Goal: Obtain resource: Download file/media

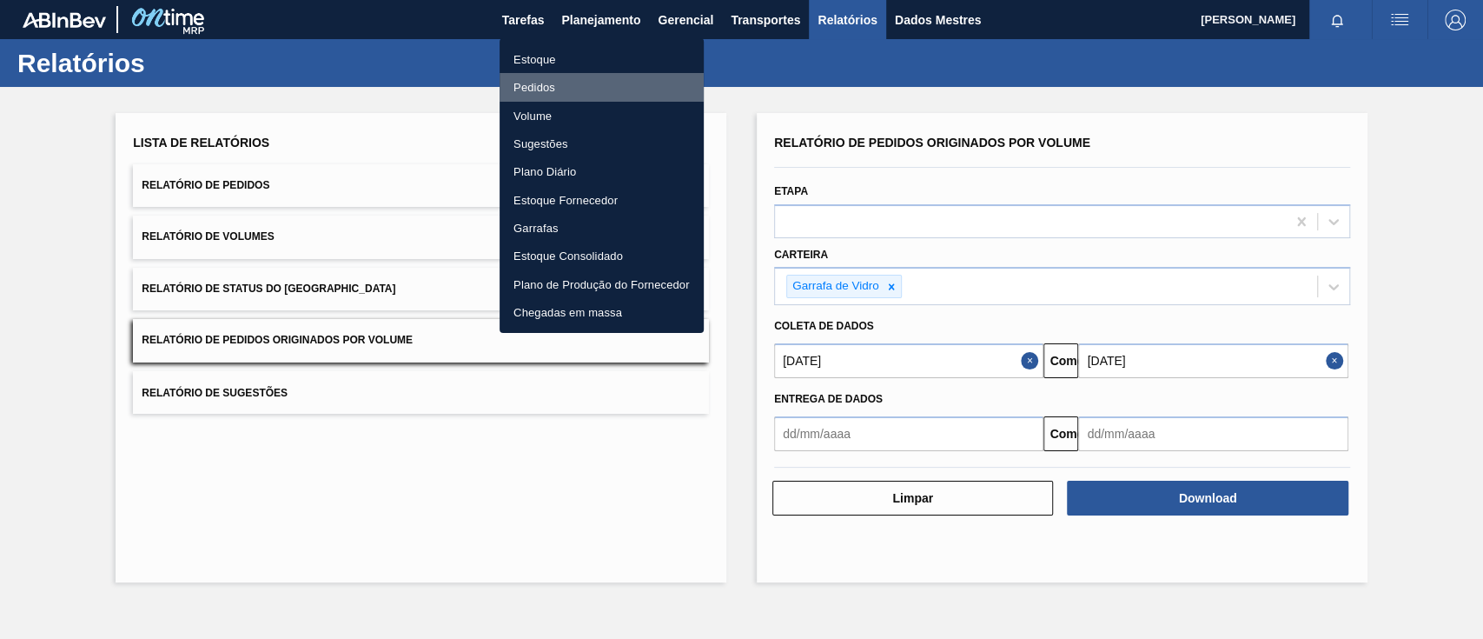
click at [535, 83] on font "Pedidos" at bounding box center [535, 87] width 42 height 13
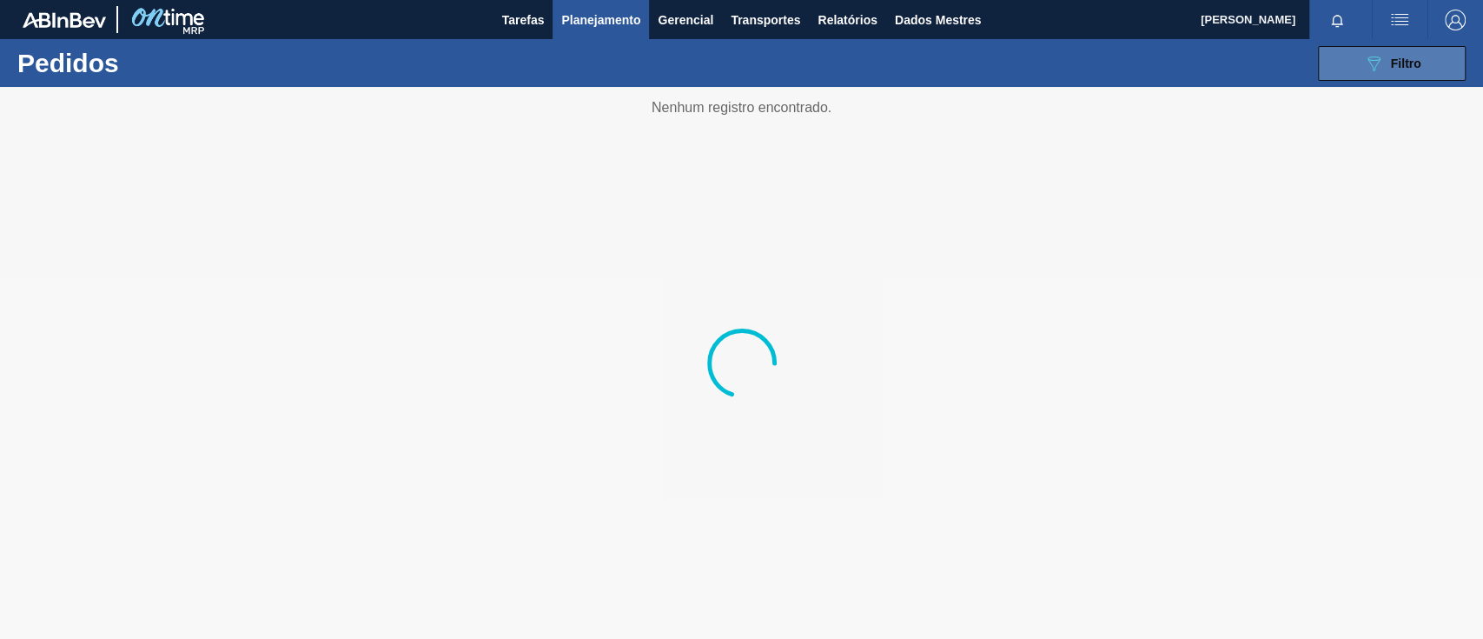
click at [1392, 66] on span "Filtro" at bounding box center [1406, 63] width 30 height 14
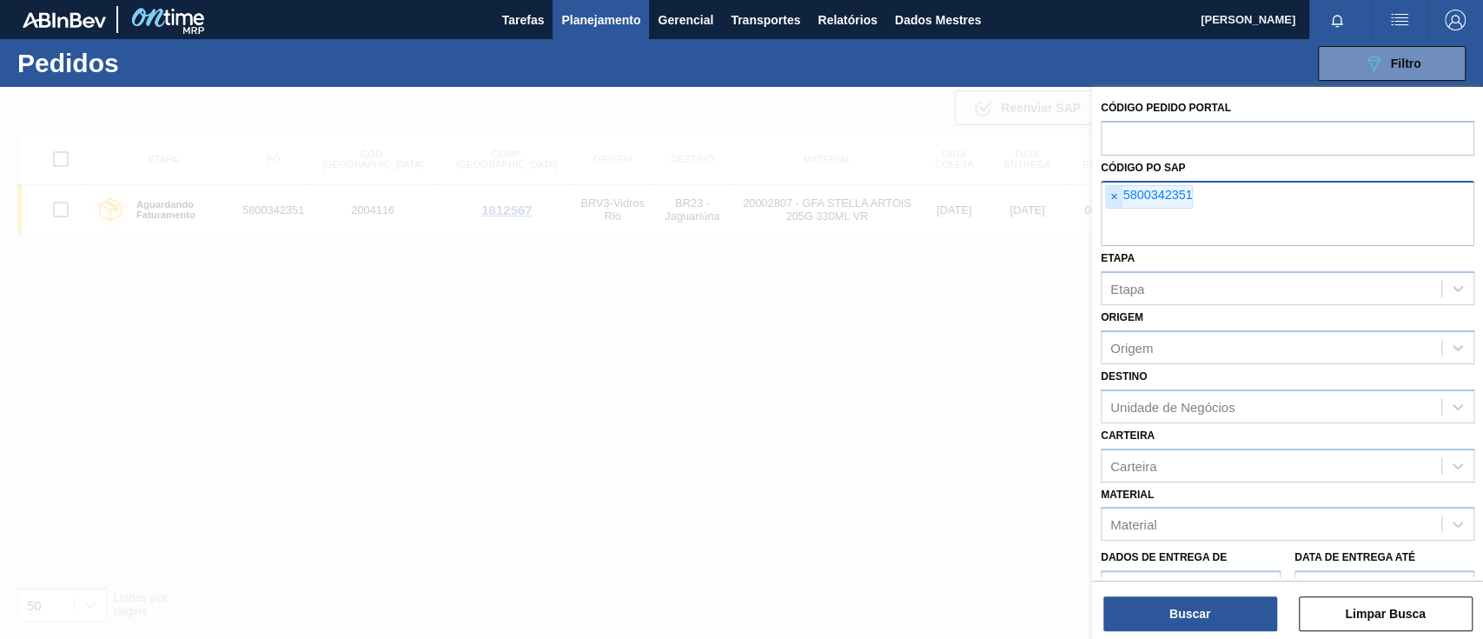
click at [1114, 198] on font "×" at bounding box center [1114, 196] width 7 height 14
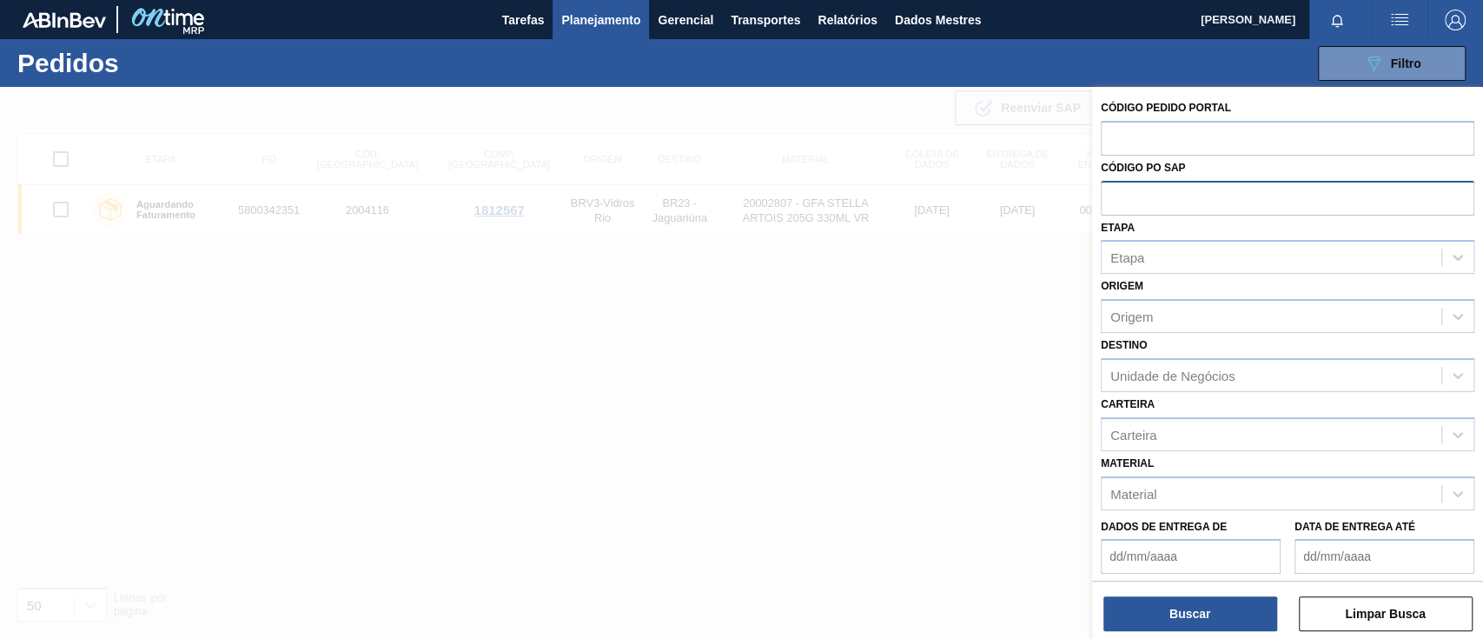
paste input "5800342844"
type input "5800342844"
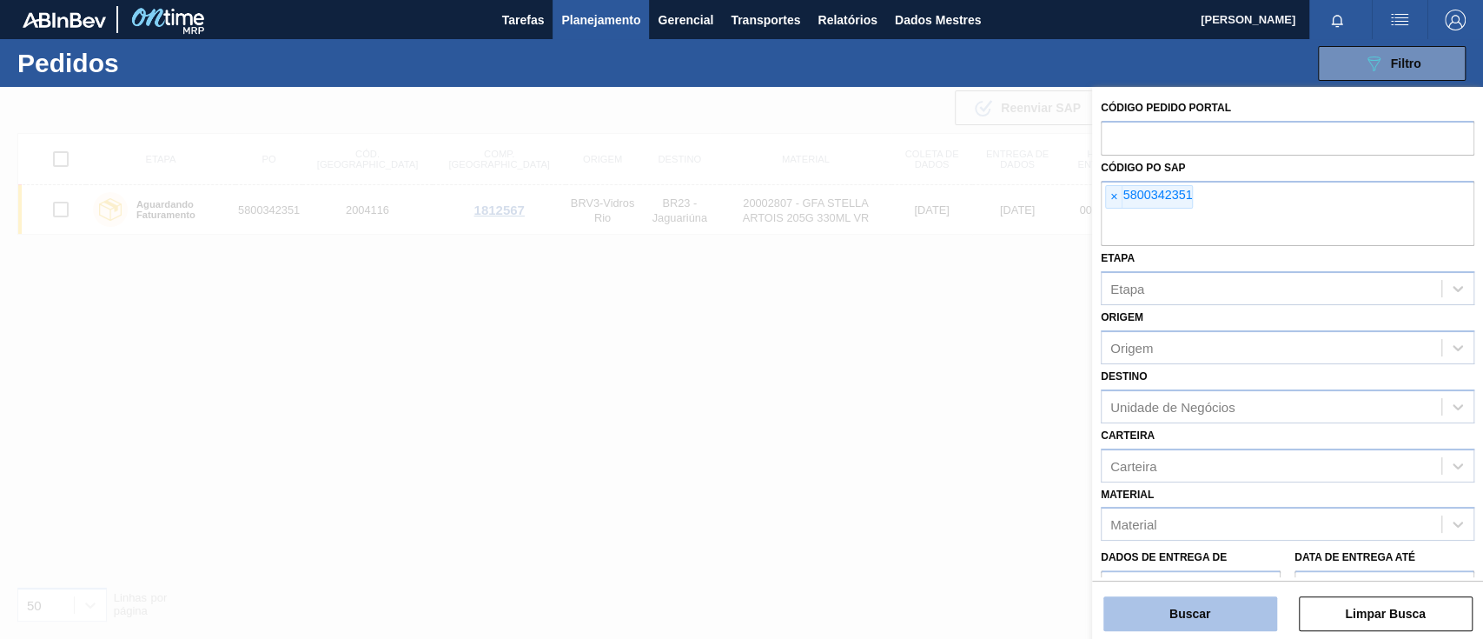
click at [1150, 606] on button "Buscar" at bounding box center [1191, 613] width 174 height 35
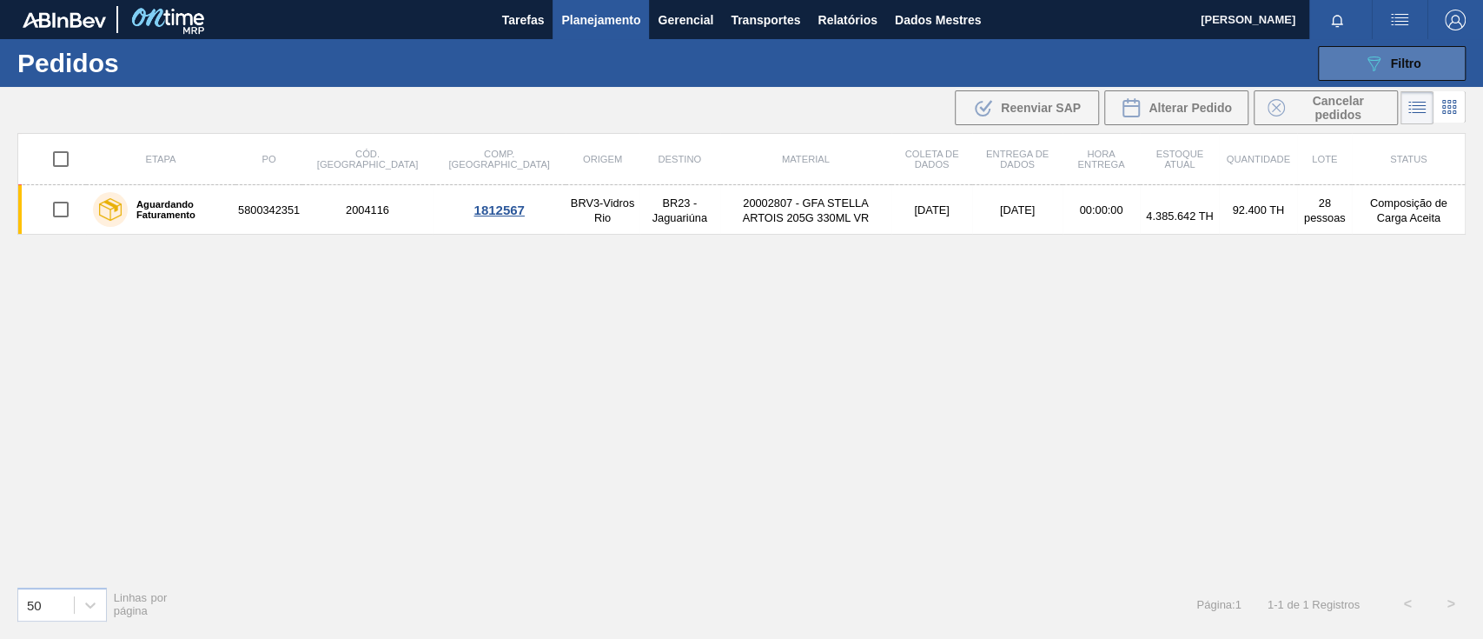
click at [1378, 64] on icon "089F7B8B-B2A5-4AFE-B5C0-19BA573D28AC" at bounding box center [1373, 63] width 21 height 21
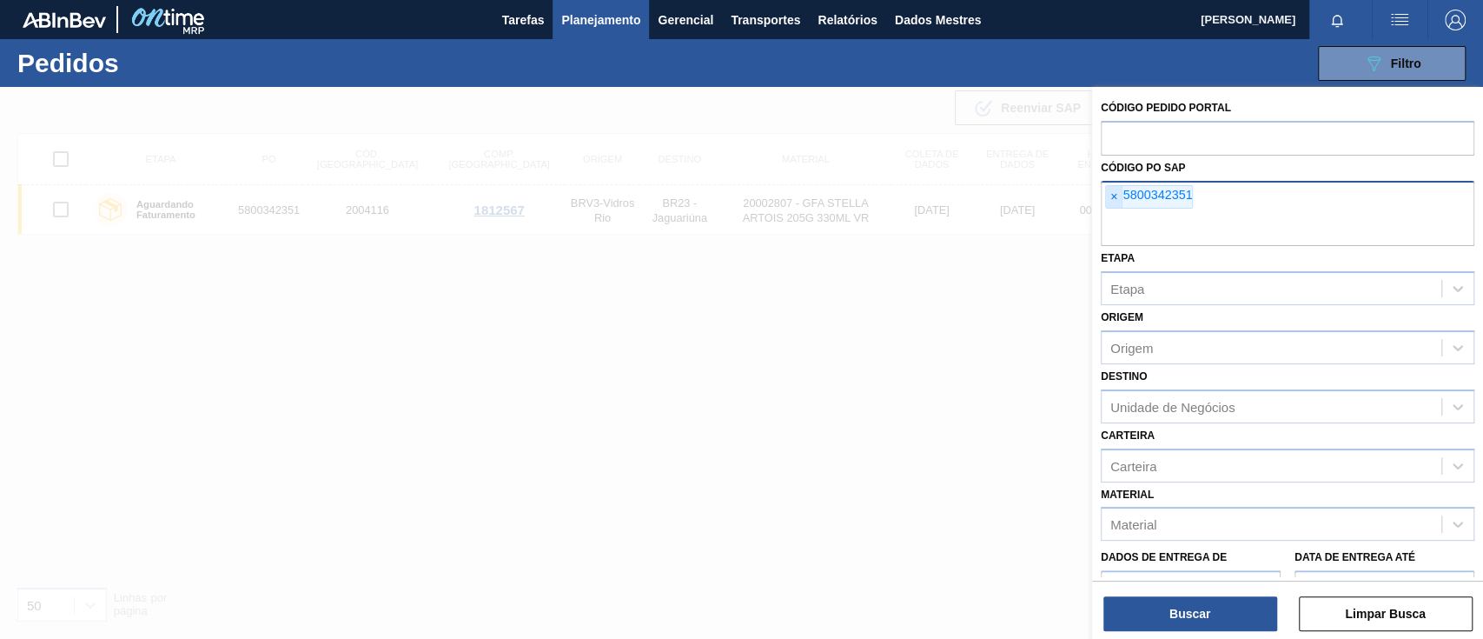
click at [1108, 204] on span "×" at bounding box center [1114, 197] width 17 height 23
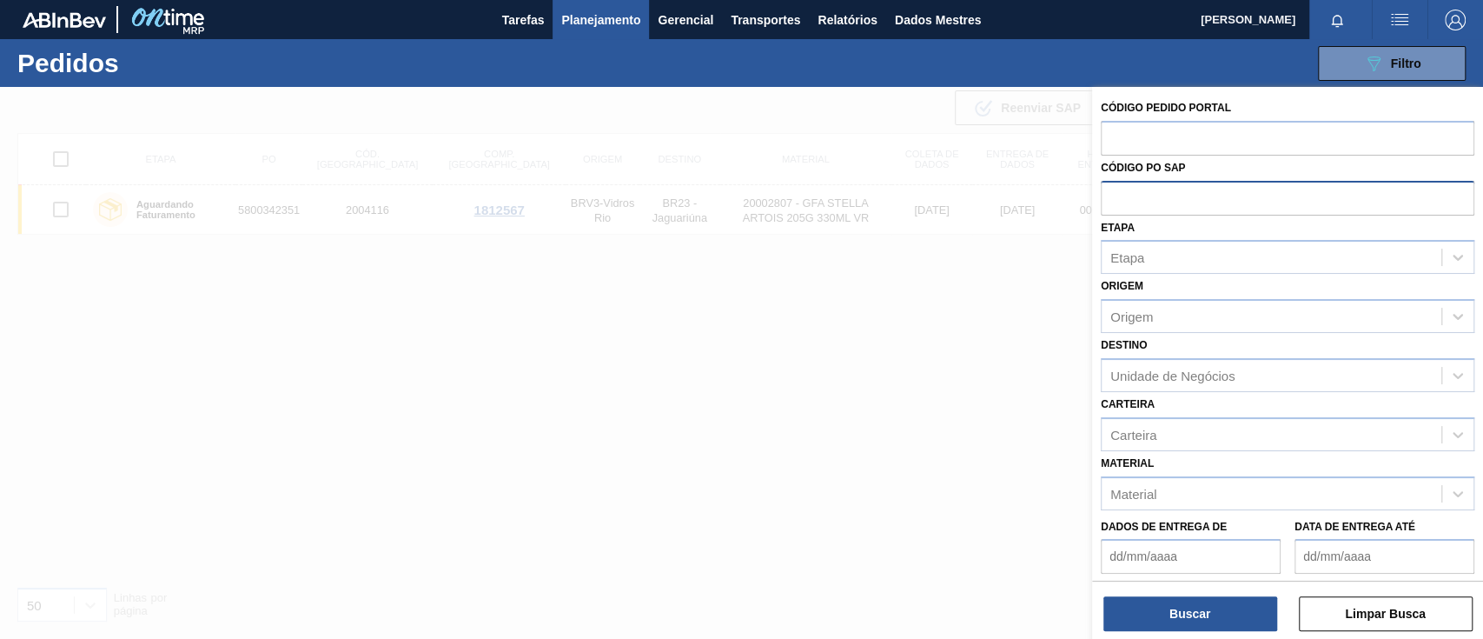
paste input "5800342844"
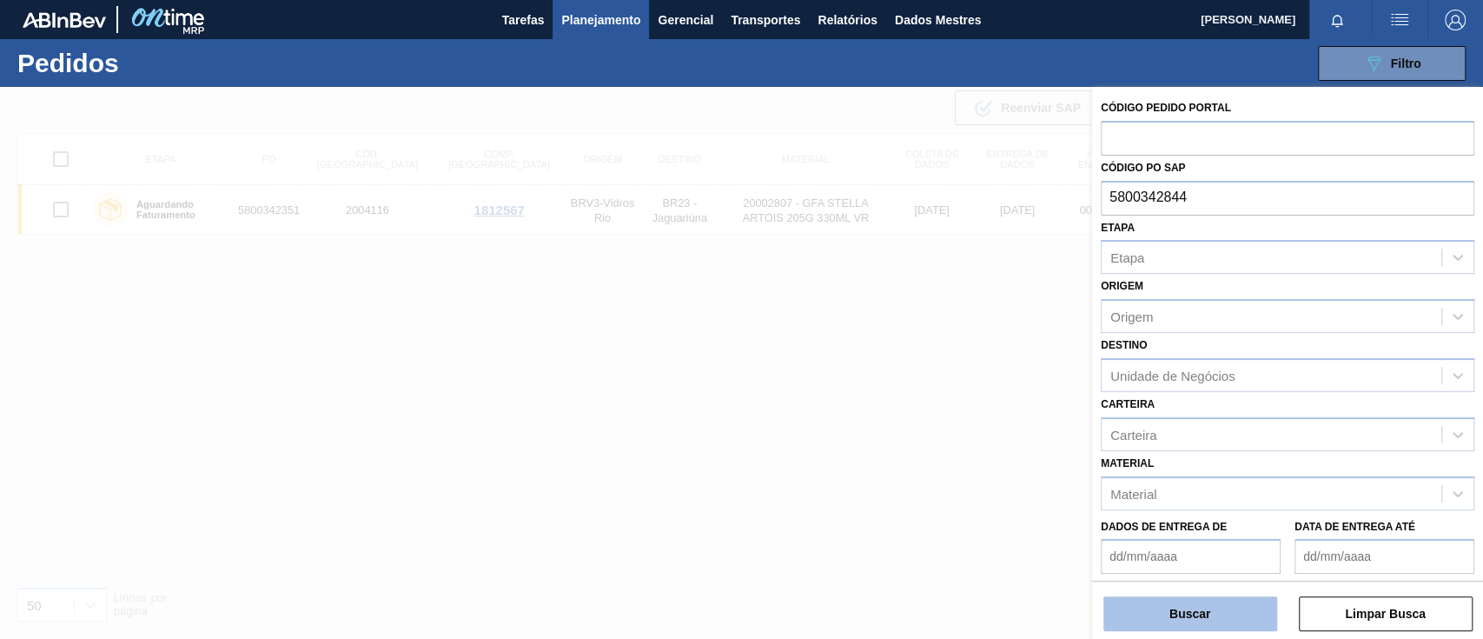
type input "5800342844"
click at [1205, 608] on font "Buscar" at bounding box center [1190, 614] width 41 height 14
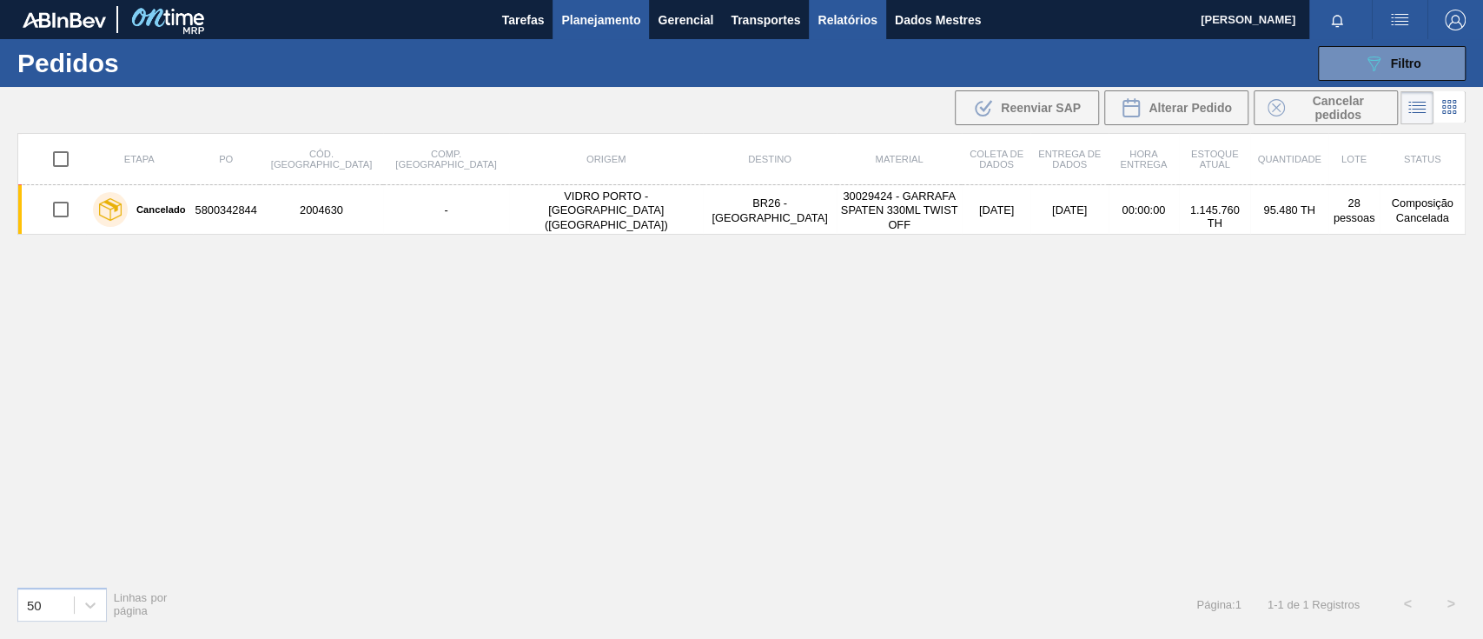
click at [846, 27] on font "Relatórios" at bounding box center [847, 20] width 59 height 21
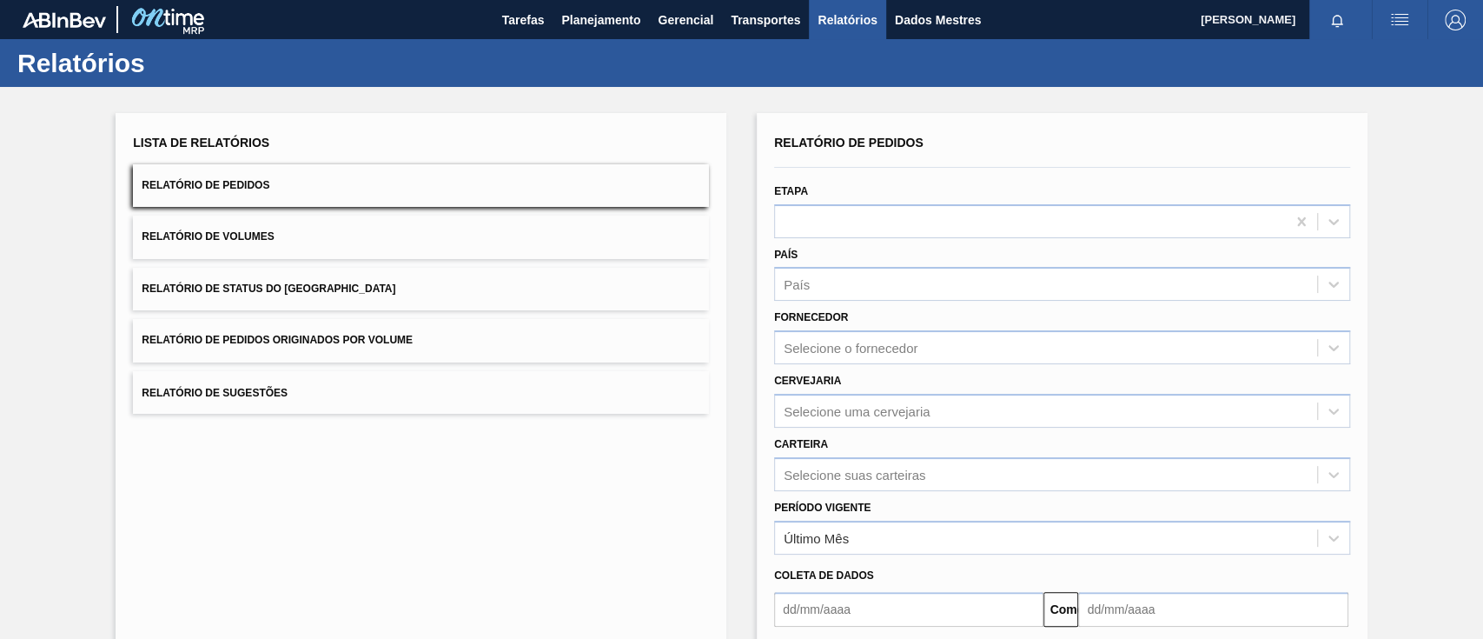
click at [302, 351] on button "Relatório de Pedidos Originados por Volume" at bounding box center [421, 340] width 576 height 43
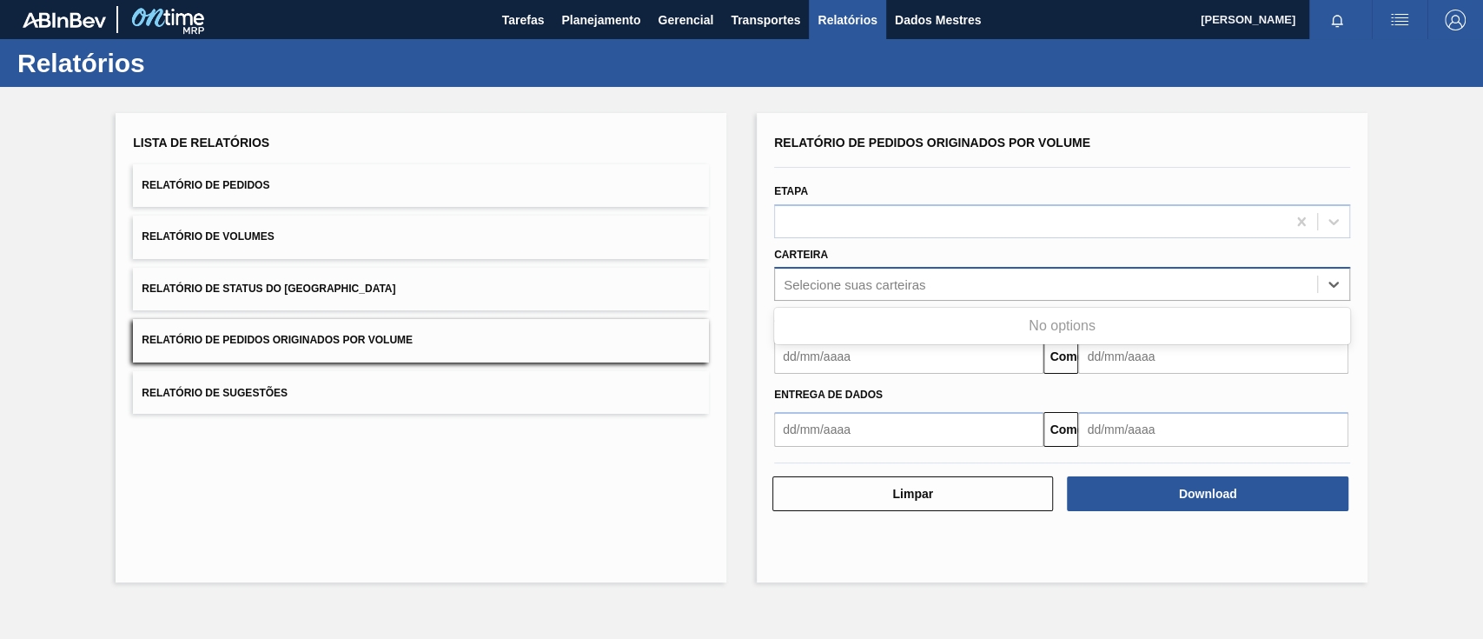
click at [814, 289] on font "Selecione suas carteiras" at bounding box center [855, 284] width 142 height 15
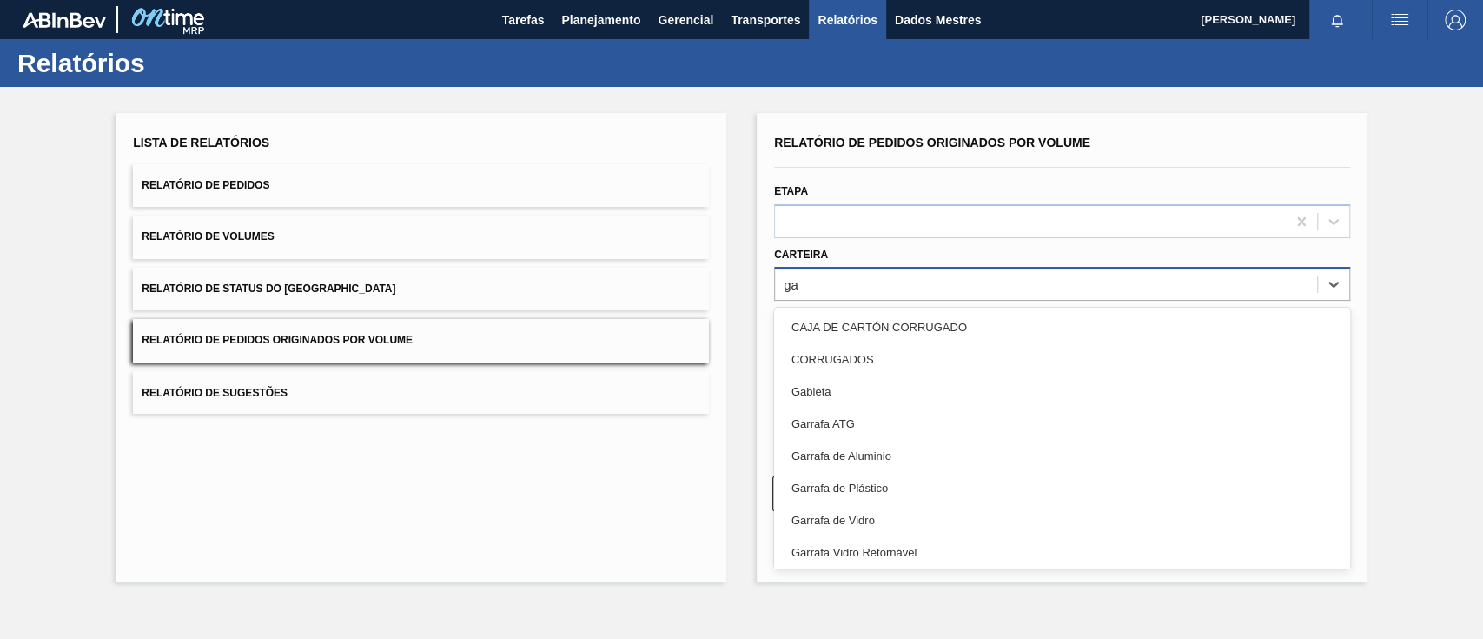
type input "g"
type input "aç"
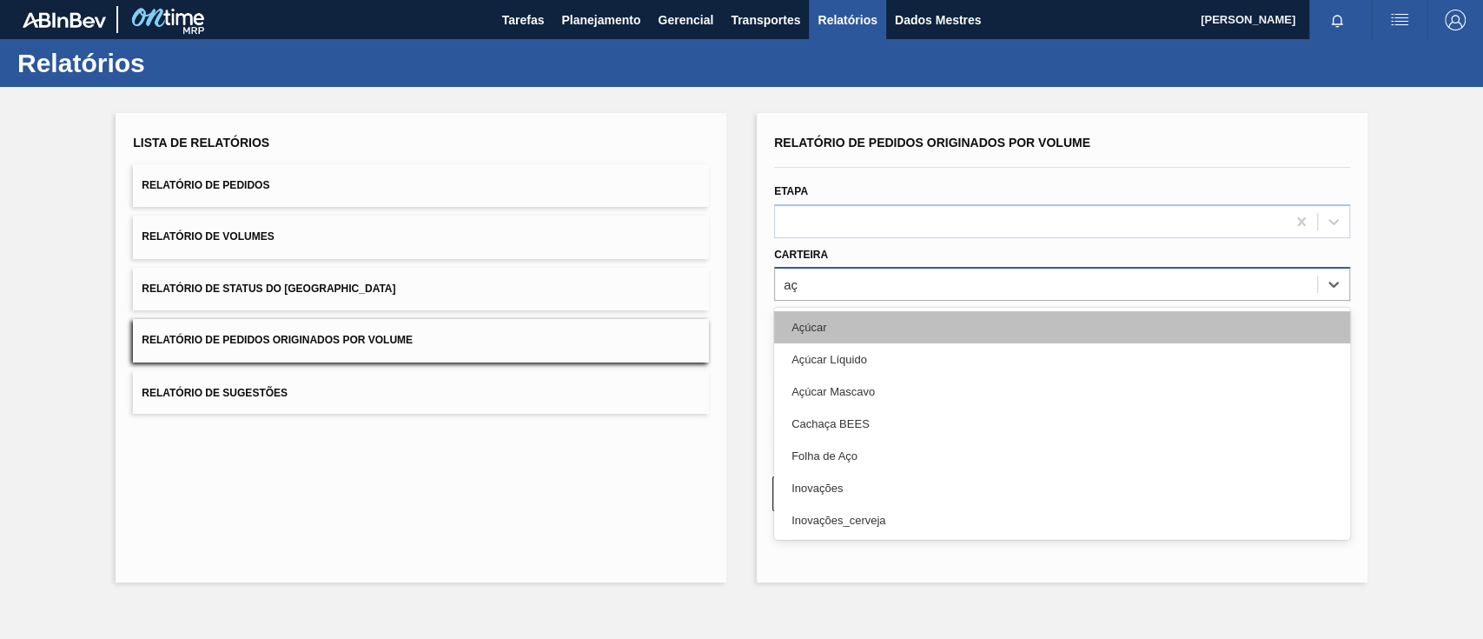
click at [822, 335] on div "Açúcar" at bounding box center [1062, 327] width 576 height 32
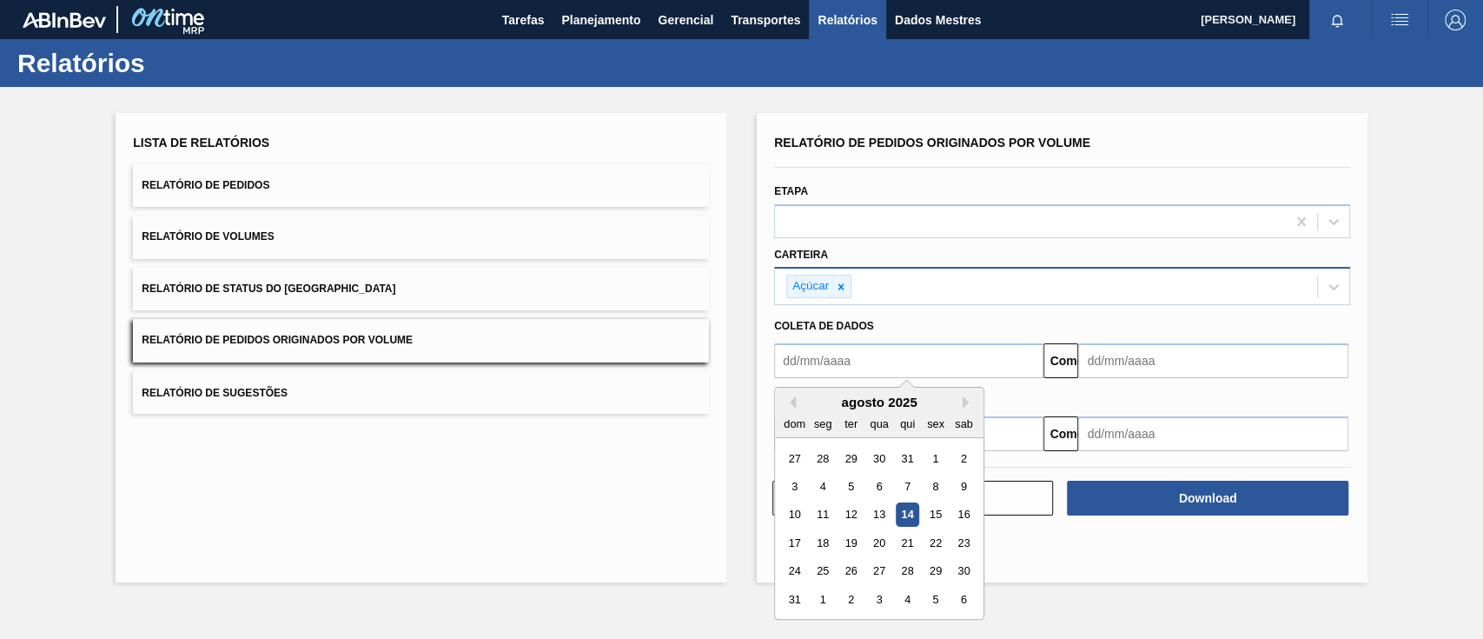
click at [846, 376] on input "text" at bounding box center [908, 360] width 269 height 35
drag, startPoint x: 933, startPoint y: 458, endPoint x: 945, endPoint y: 456, distance: 12.3
click at [934, 458] on font "1" at bounding box center [935, 458] width 6 height 13
type input "[DATE]"
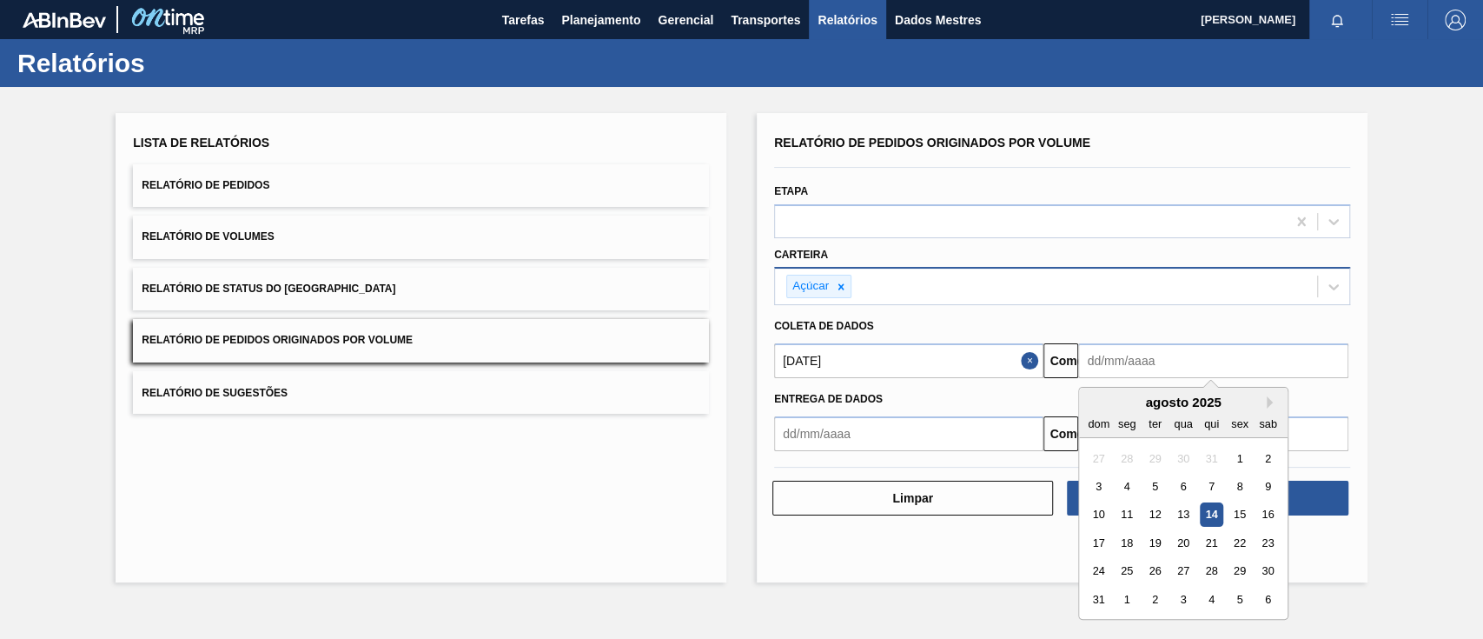
click at [1137, 370] on input "text" at bounding box center [1212, 360] width 269 height 35
click at [1178, 543] on font "20" at bounding box center [1184, 542] width 12 height 13
type input "[DATE]"
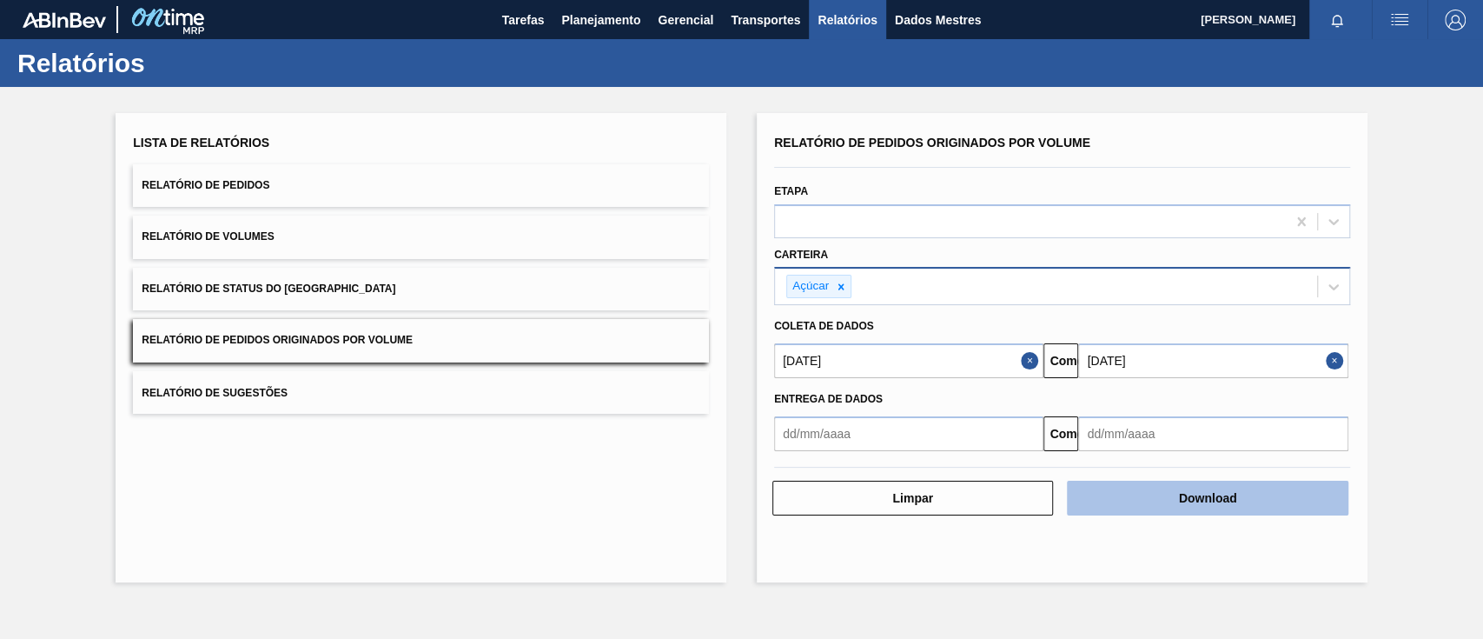
click at [1235, 494] on font "Download" at bounding box center [1208, 498] width 58 height 14
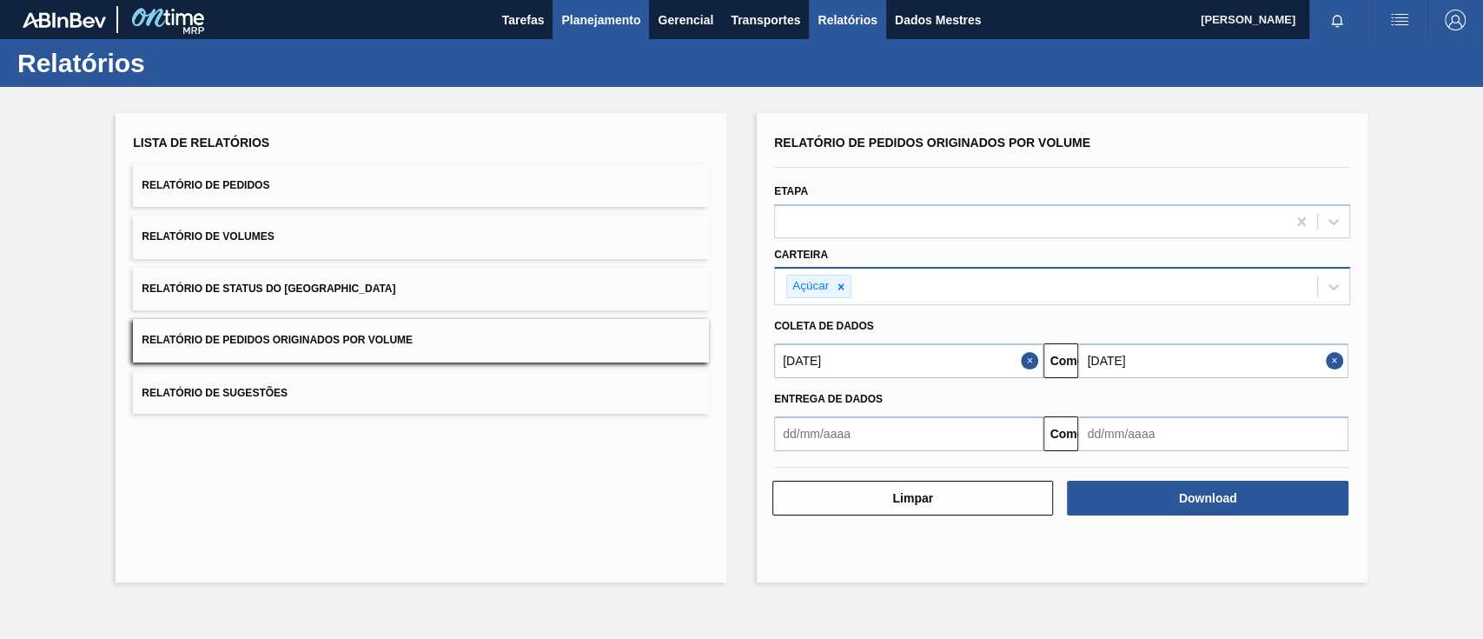
click at [571, 20] on font "Planejamento" at bounding box center [600, 20] width 79 height 14
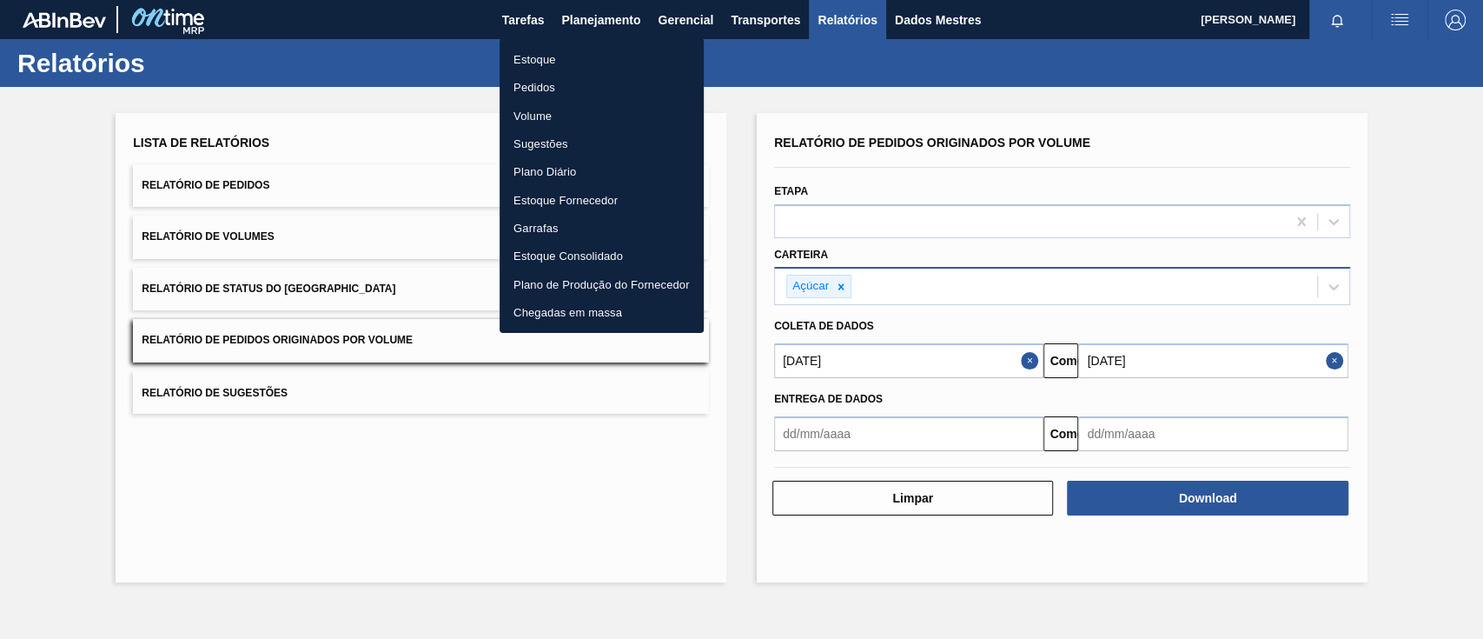
click at [528, 81] on font "Pedidos" at bounding box center [535, 87] width 42 height 13
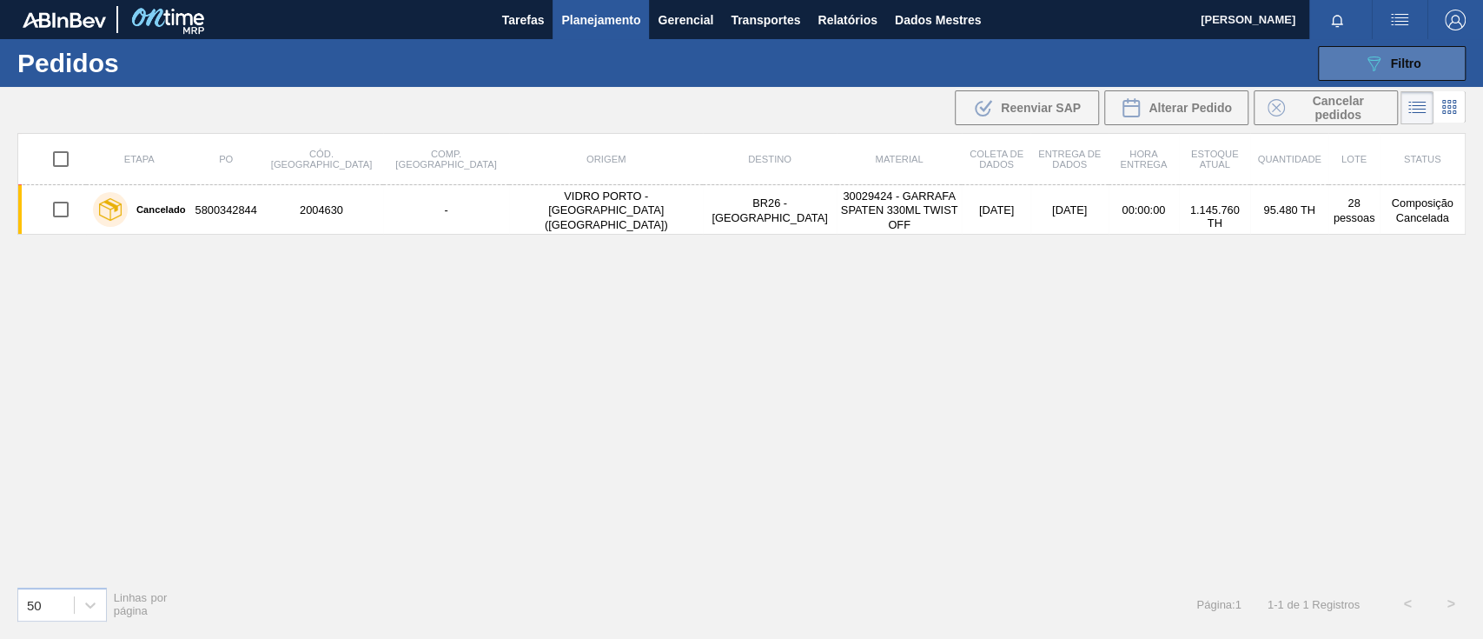
click at [1363, 59] on button "089F7B8B-B2A5-4AFE-B5C0-19BA573D28AC Filtro" at bounding box center [1392, 63] width 148 height 35
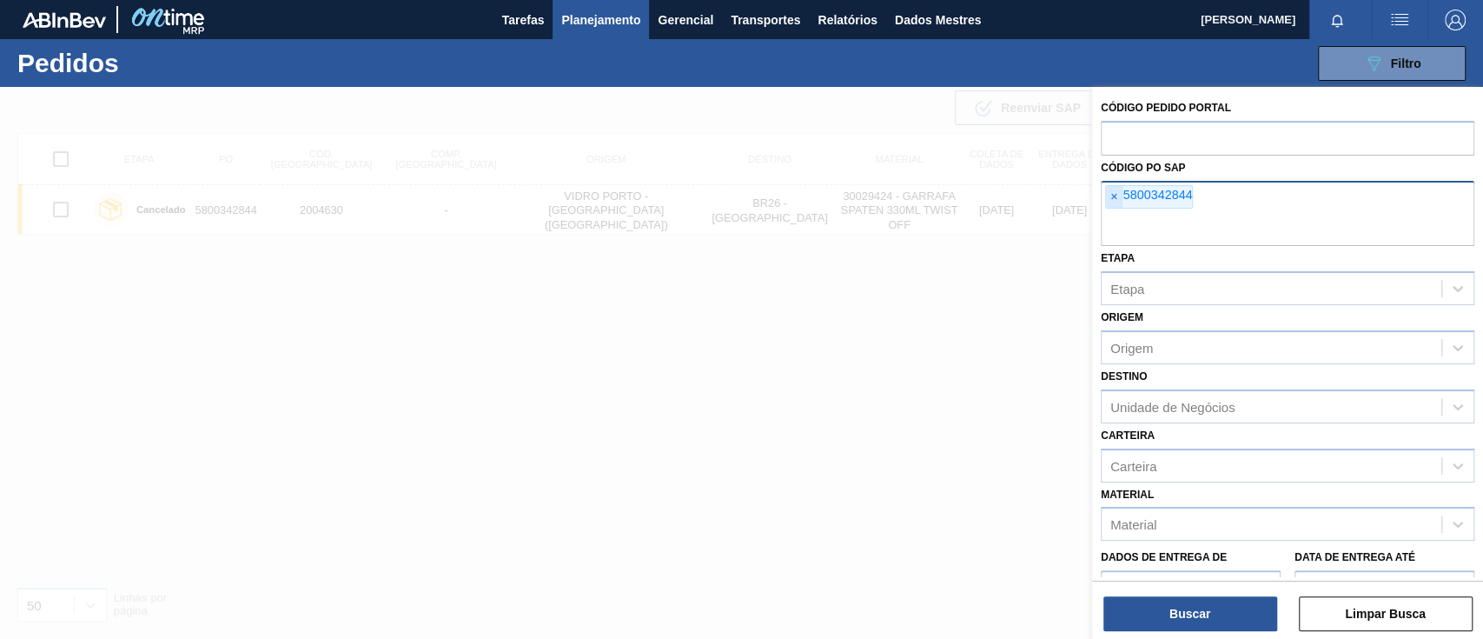
click at [1120, 201] on span "×" at bounding box center [1114, 197] width 17 height 23
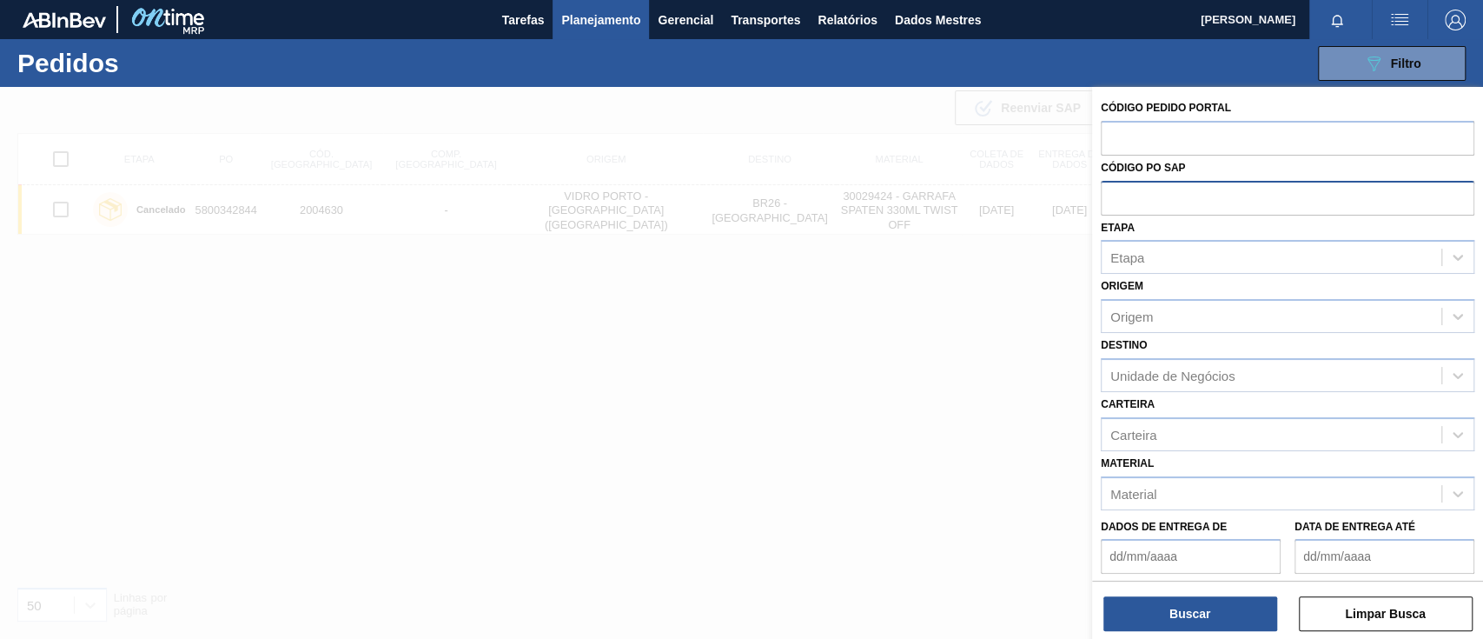
paste input "text"
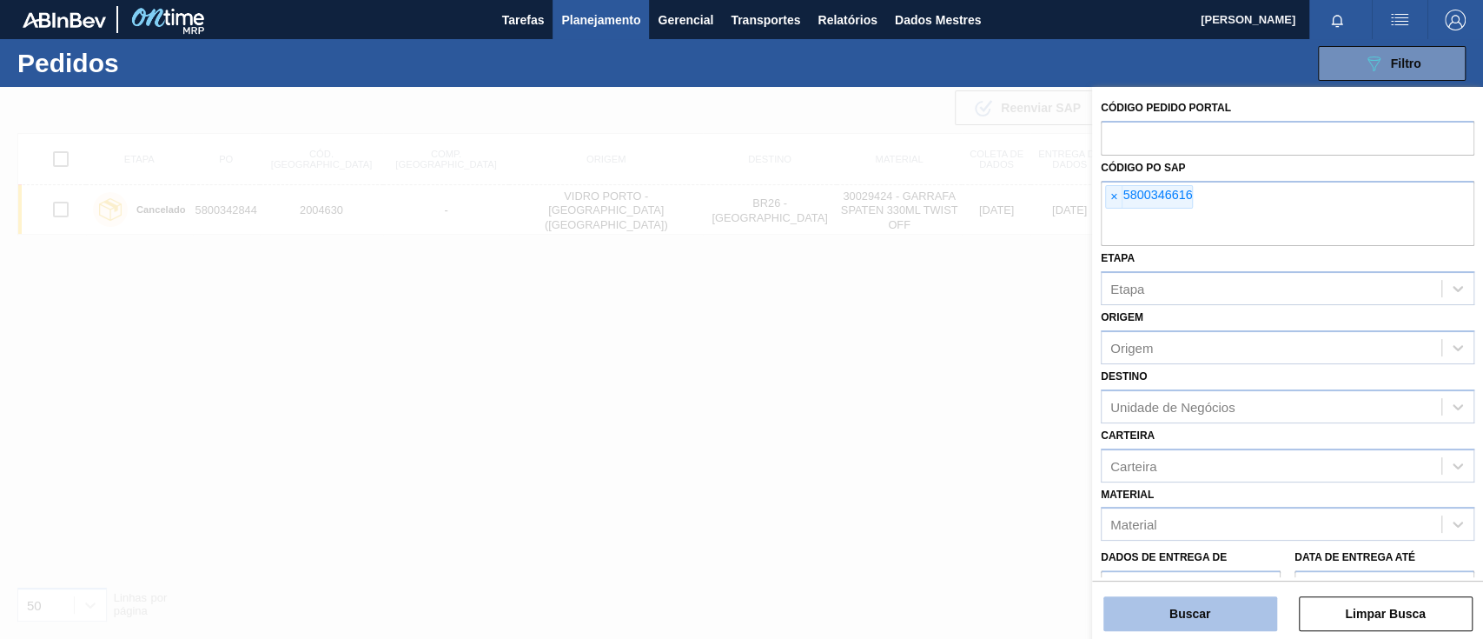
click at [1203, 615] on font "Buscar" at bounding box center [1190, 614] width 41 height 14
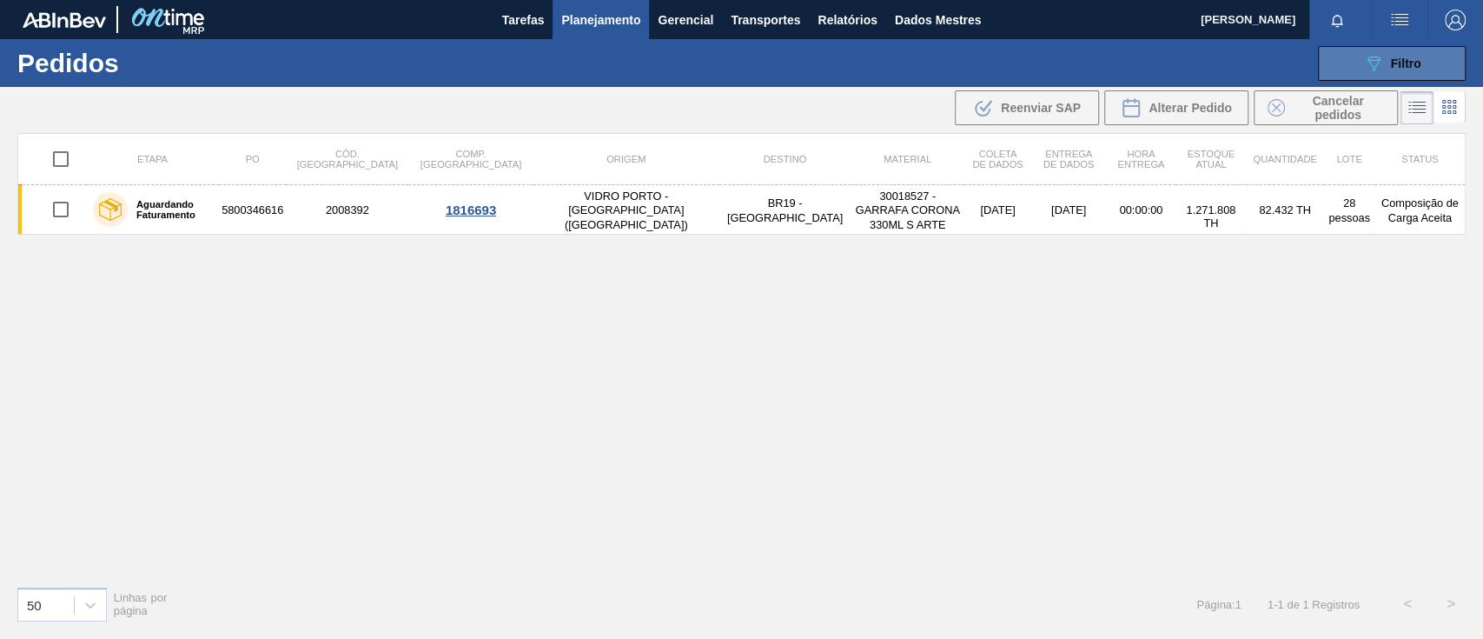
click at [1403, 65] on font "Filtro" at bounding box center [1406, 63] width 30 height 14
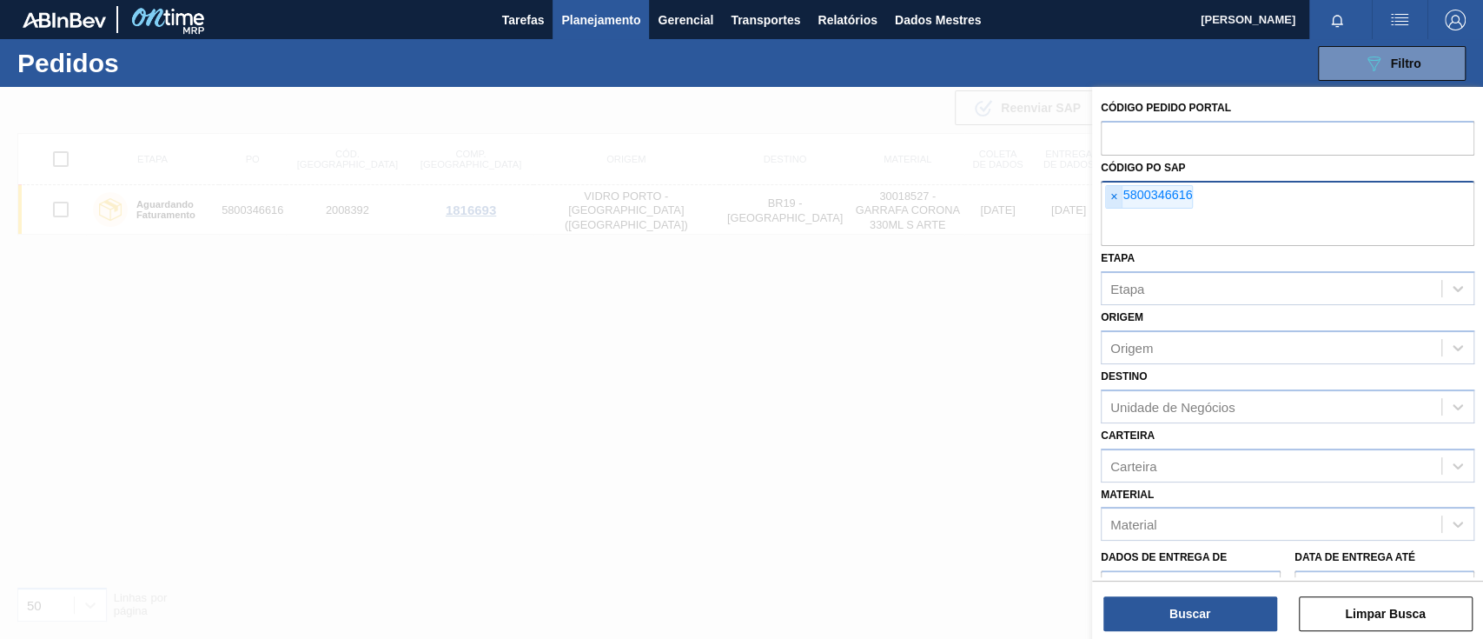
click at [1117, 193] on font "×" at bounding box center [1114, 196] width 7 height 14
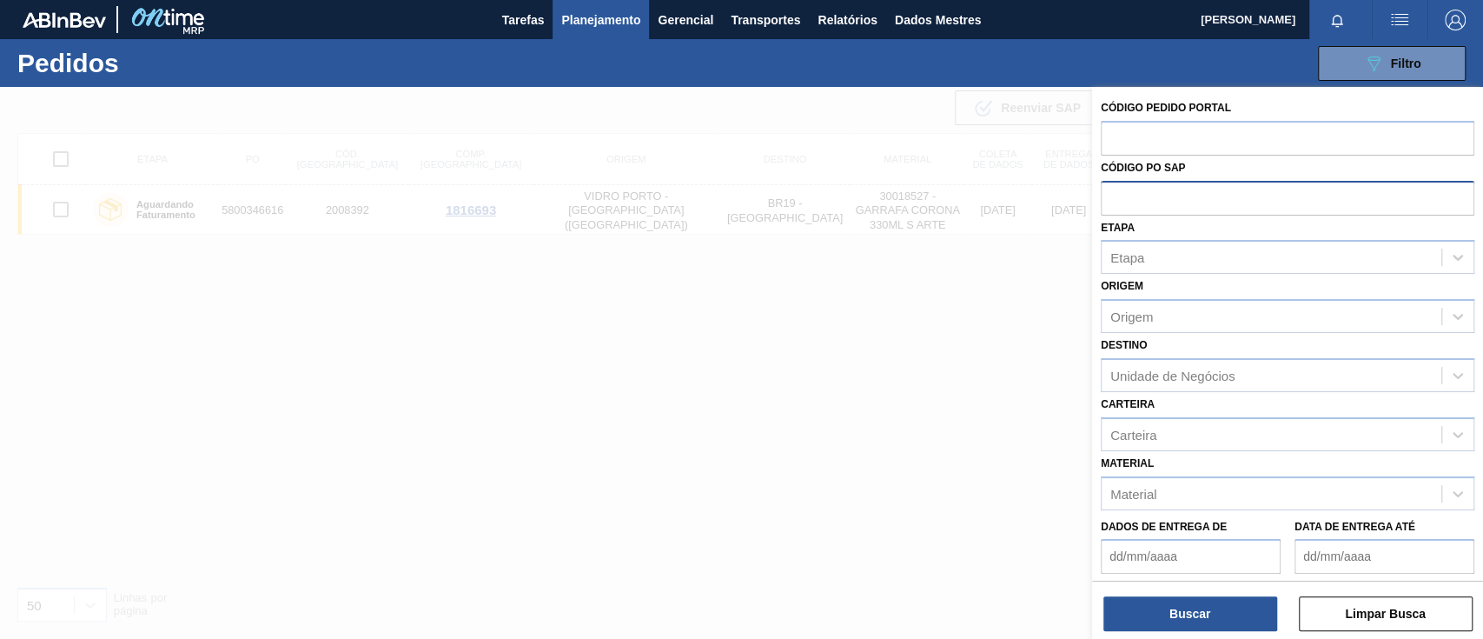
paste input "text"
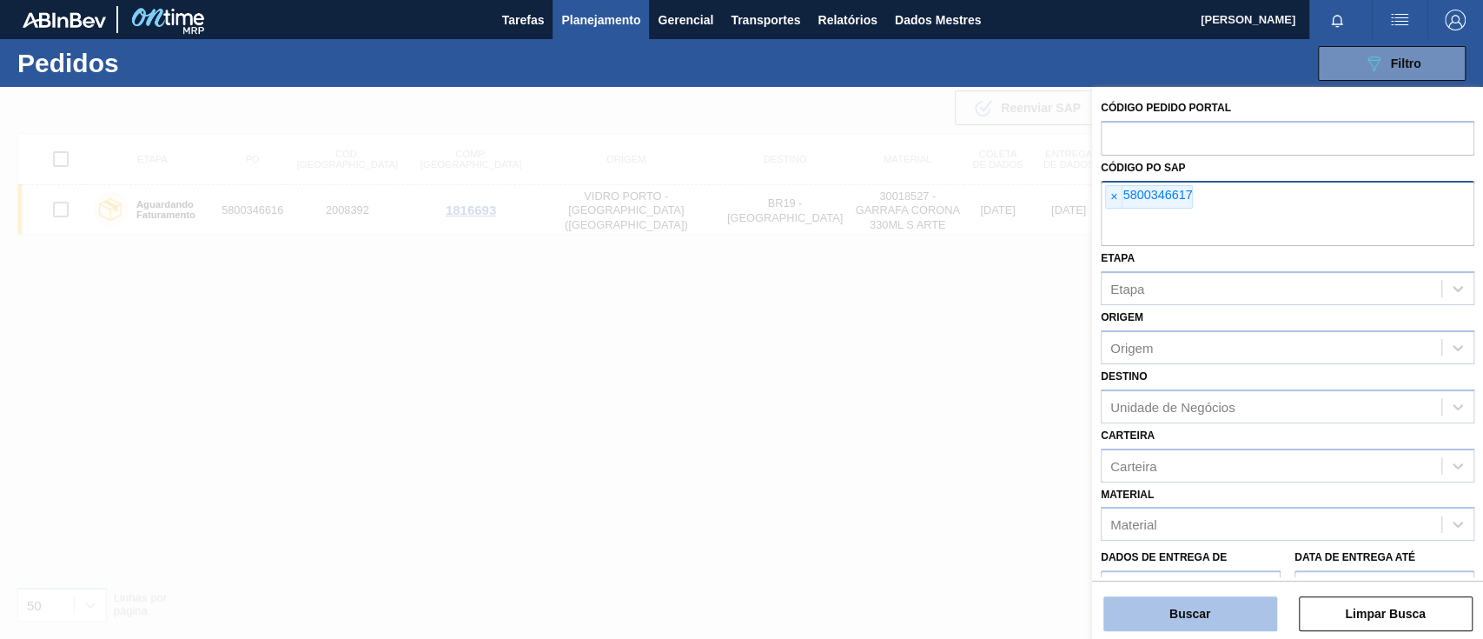
click at [1163, 602] on button "Buscar" at bounding box center [1191, 613] width 174 height 35
